Goal: Use online tool/utility: Use online tool/utility

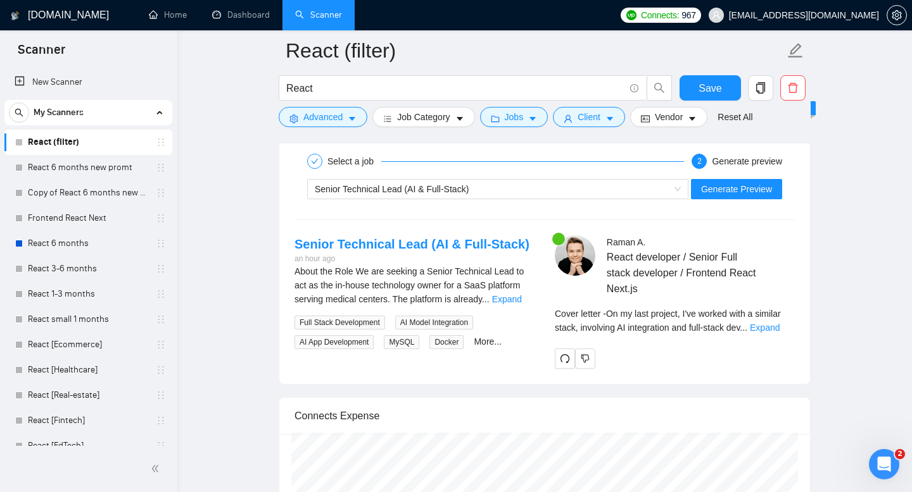
scroll to position [460, 0]
click at [767, 323] on link "Expand" at bounding box center [764, 328] width 30 height 10
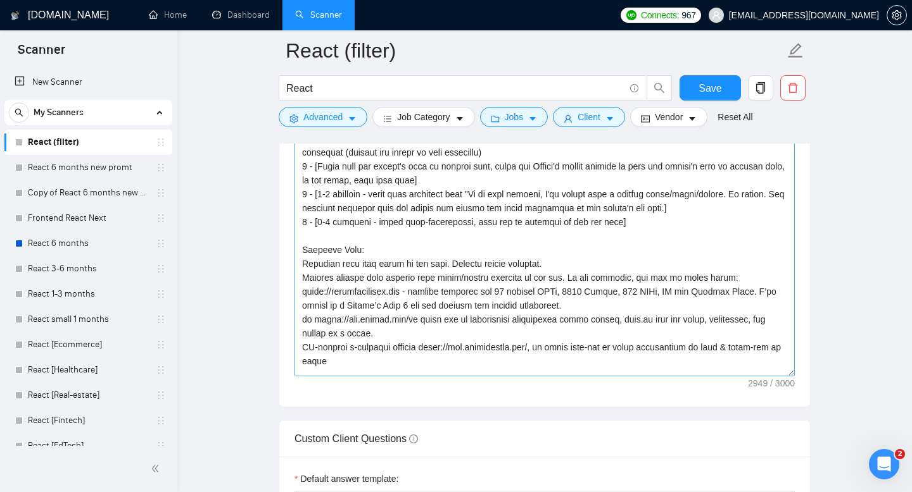
scroll to position [273, 0]
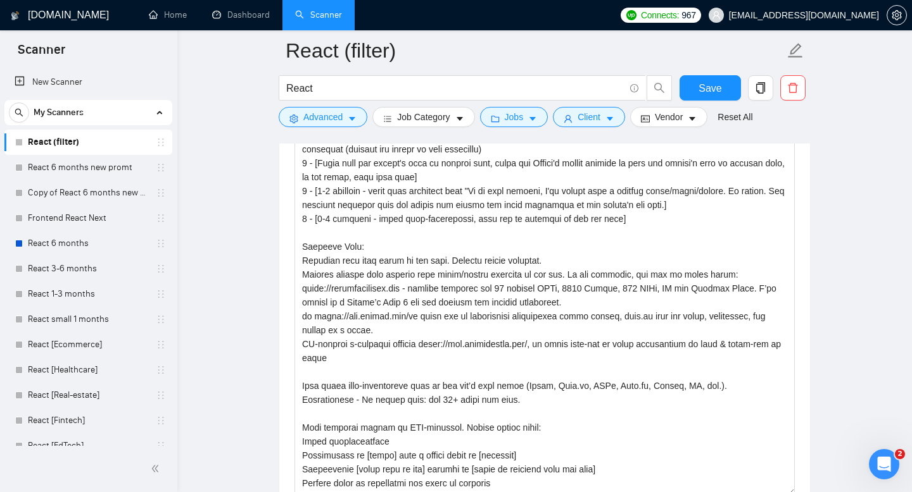
drag, startPoint x: 793, startPoint y: 373, endPoint x: 794, endPoint y: 485, distance: 112.1
click at [795, 492] on div "Cover letter template:" at bounding box center [544, 292] width 530 height 468
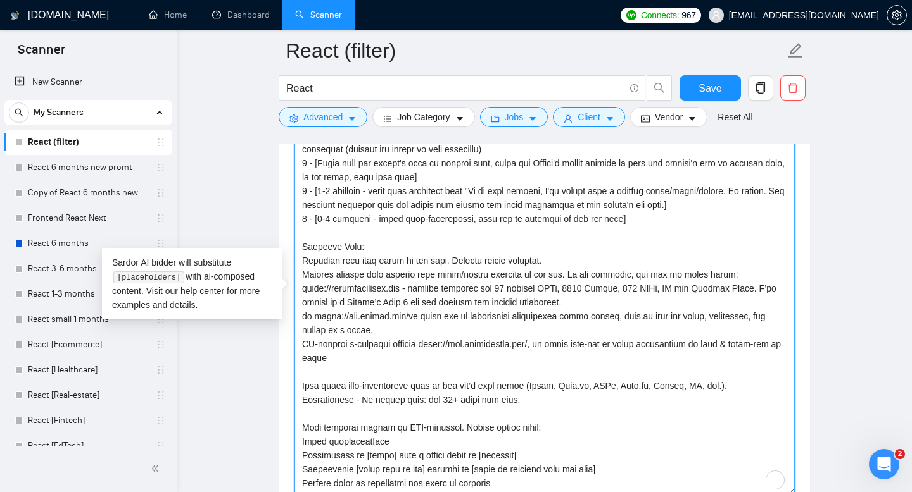
drag, startPoint x: 509, startPoint y: 309, endPoint x: 302, endPoint y: 302, distance: 207.1
click at [302, 302] on textarea "Cover letter template:" at bounding box center [544, 294] width 500 height 404
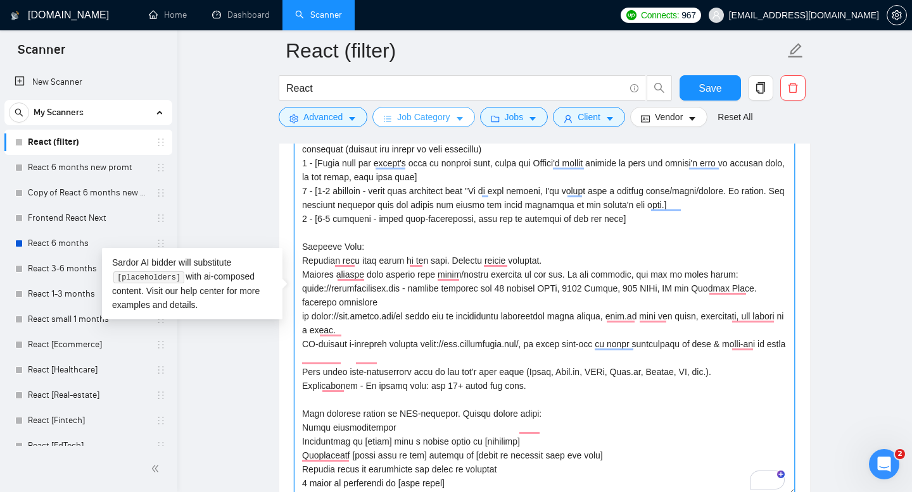
paste textarea "[URL][DOMAIN_NAME]"
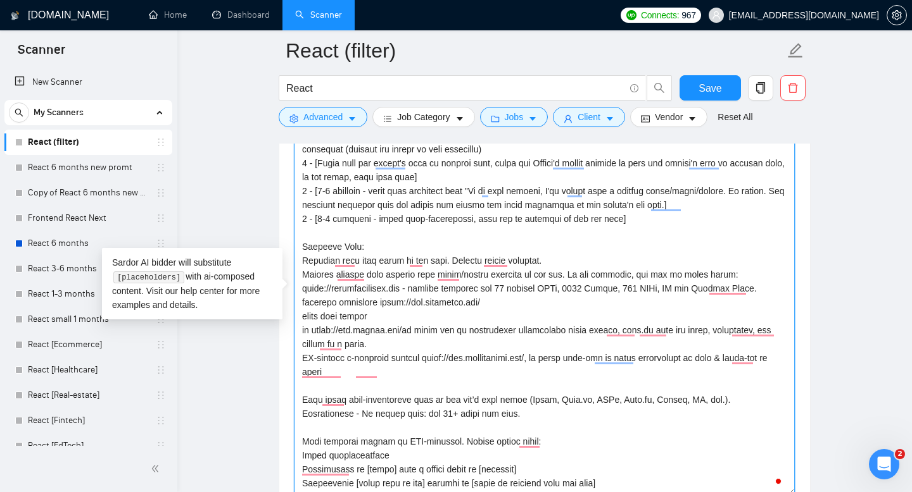
paste textarea "[URL][DOMAIN_NAME]"
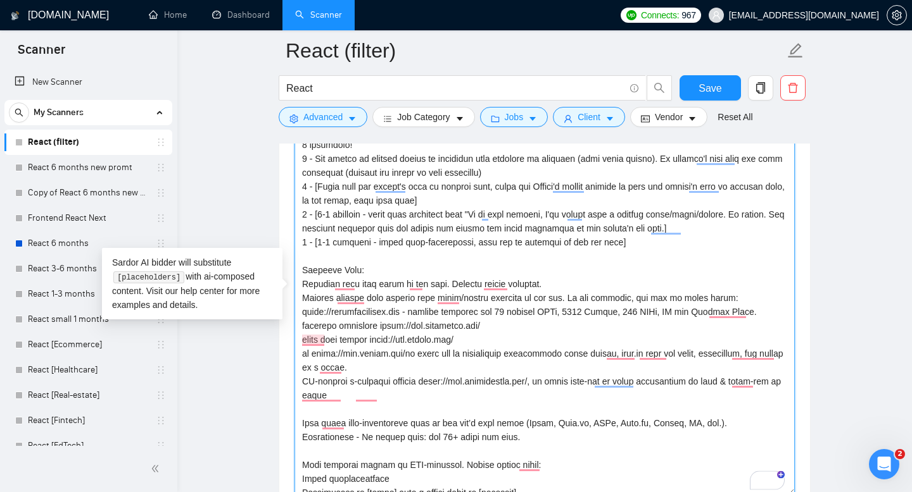
scroll to position [242, 0]
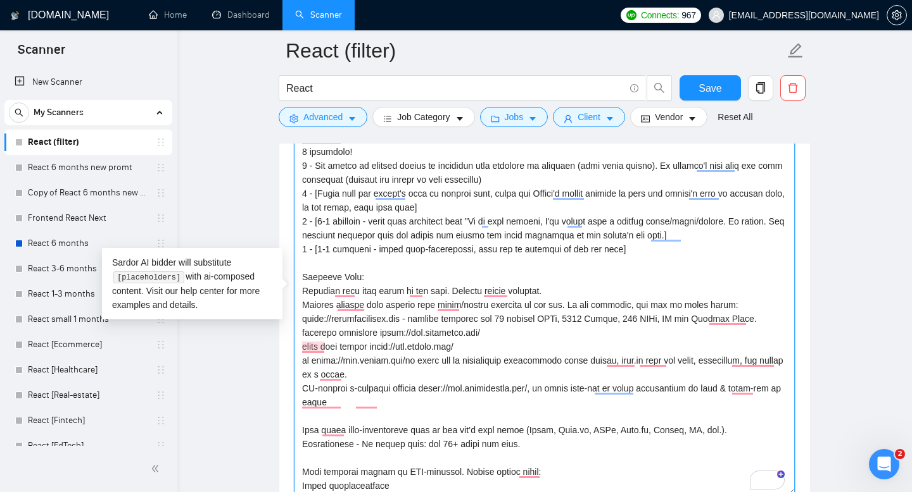
click at [415, 235] on textarea "Cover letter template:" at bounding box center [544, 294] width 500 height 404
click at [387, 236] on textarea "Cover letter template:" at bounding box center [544, 294] width 500 height 404
click at [442, 236] on textarea "Cover letter template:" at bounding box center [544, 294] width 500 height 404
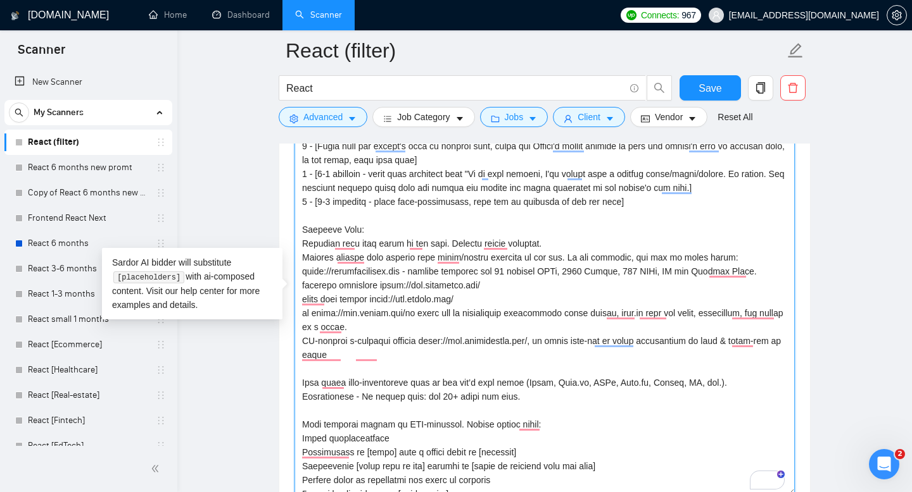
scroll to position [0, 0]
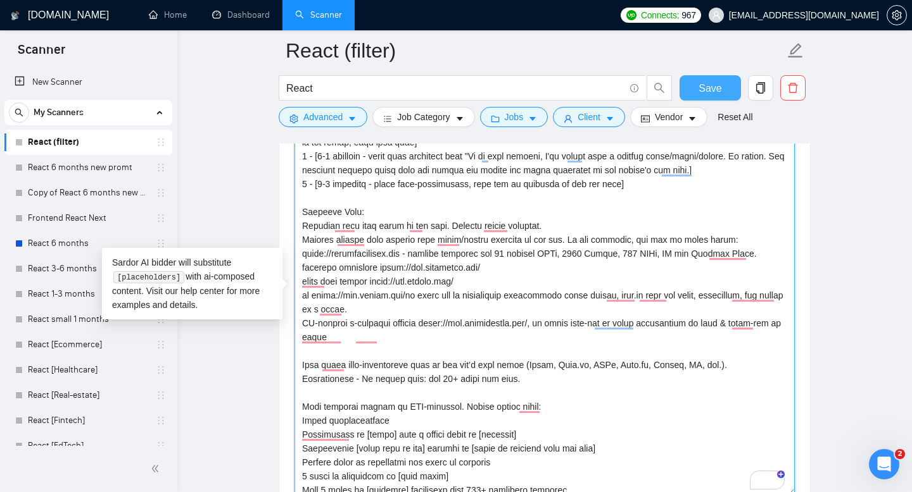
type textarea "Lor ipsumdolors (ametc, adipiscingel) sedd eiu temp incidid utlab etdolo magnaa…"
click at [703, 87] on span "Save" at bounding box center [709, 88] width 23 height 16
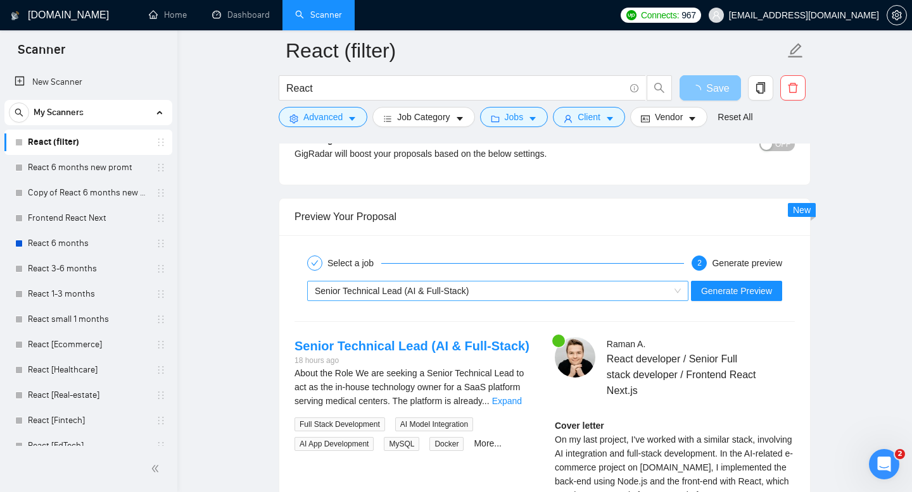
scroll to position [2453, 0]
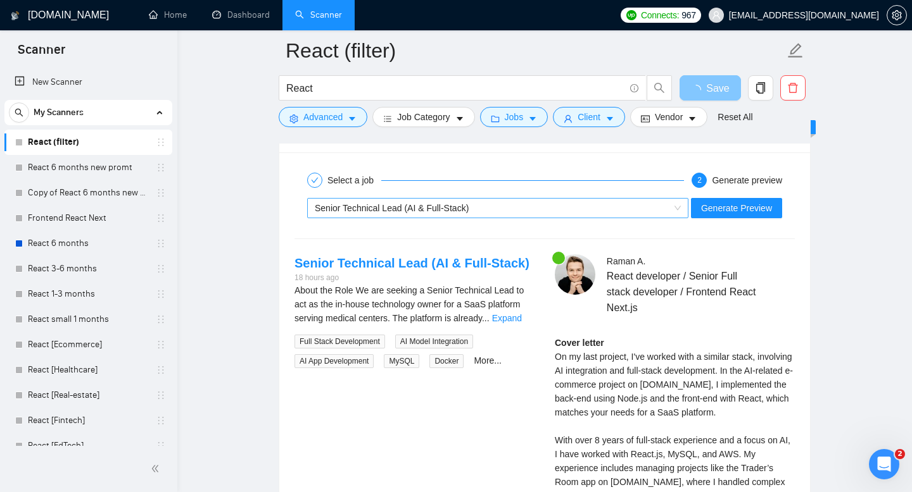
click at [526, 201] on div "Senior Technical Lead (AI & Full-Stack)" at bounding box center [492, 208] width 354 height 19
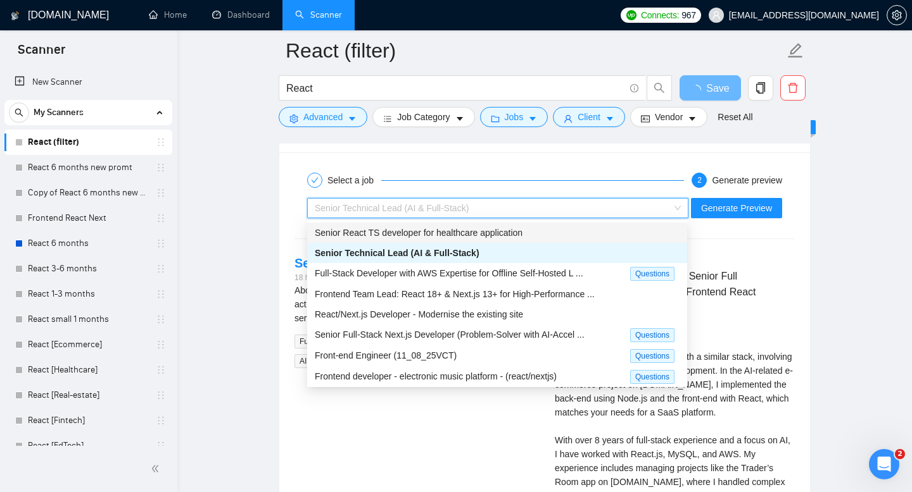
click at [456, 233] on span "Senior React TS developer for healthcare application" at bounding box center [419, 233] width 208 height 10
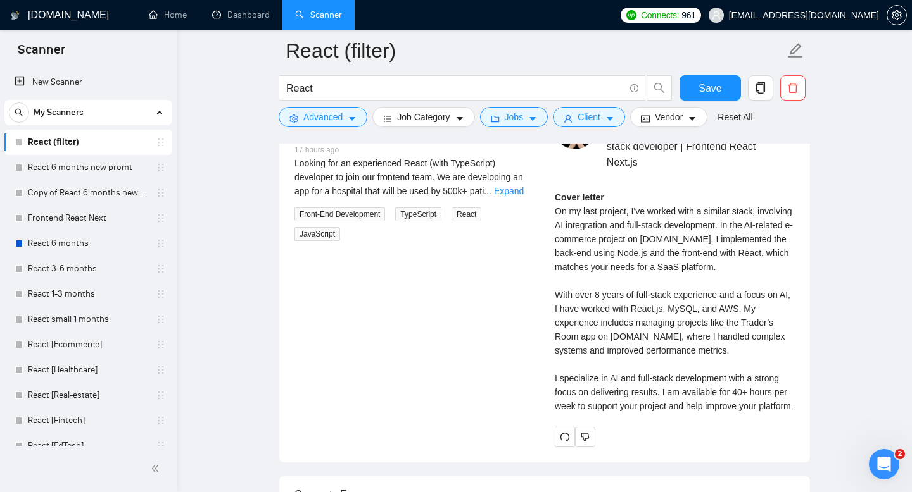
click at [718, 208] on div "Cover letter On my last project, I've worked with a similar stack, involving AI…" at bounding box center [675, 302] width 240 height 223
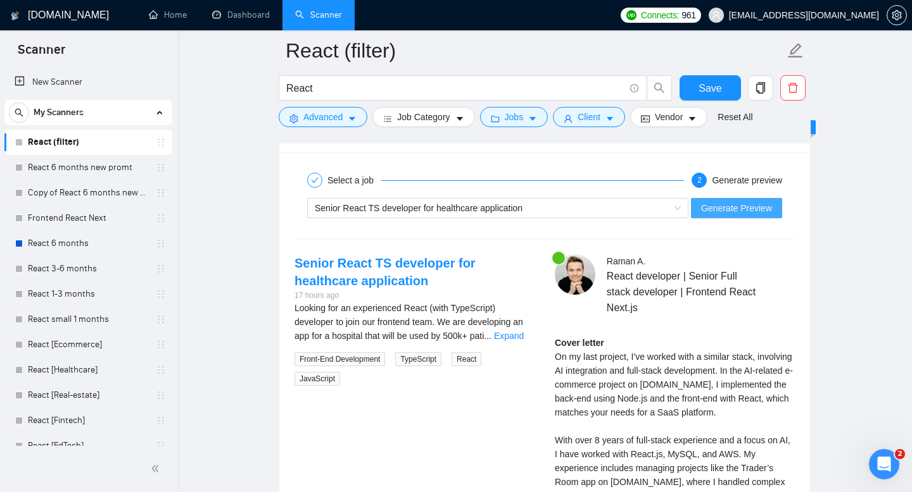
scroll to position [2438, 0]
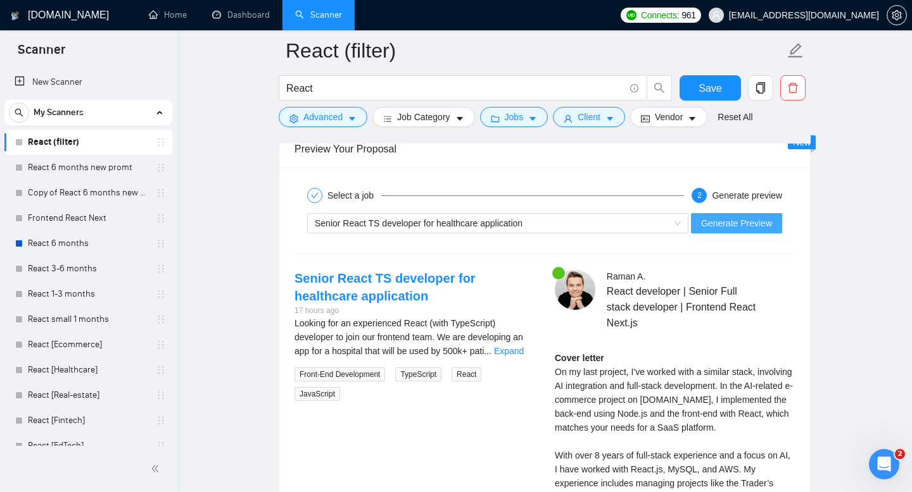
click at [716, 218] on span "Generate Preview" at bounding box center [736, 223] width 71 height 14
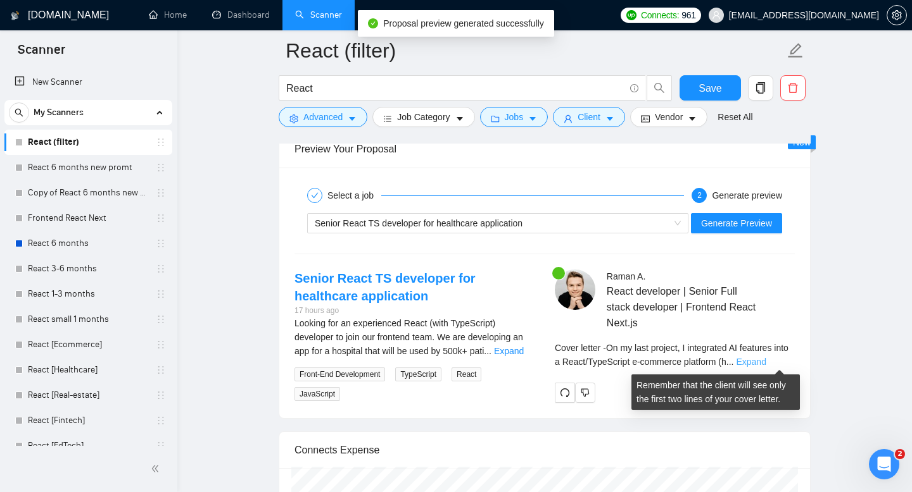
click at [765, 362] on link "Expand" at bounding box center [751, 362] width 30 height 10
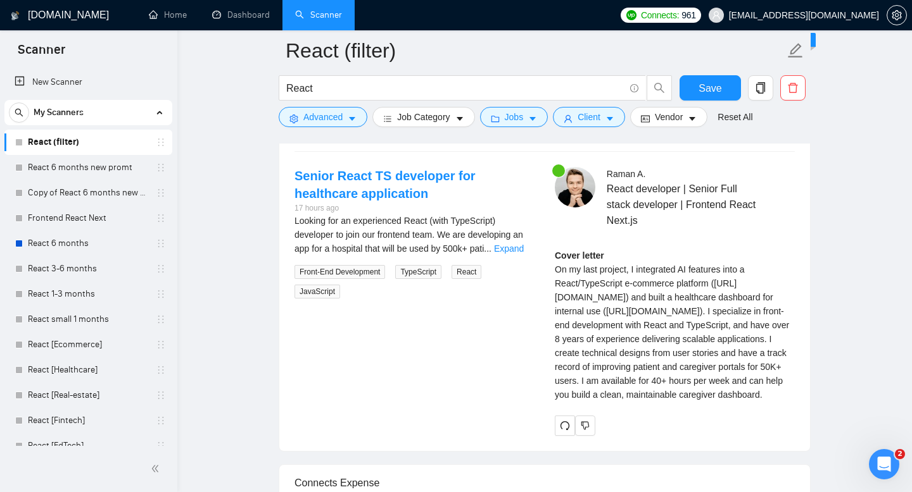
scroll to position [2544, 0]
